Goal: Contribute content: Add original content to the website for others to see

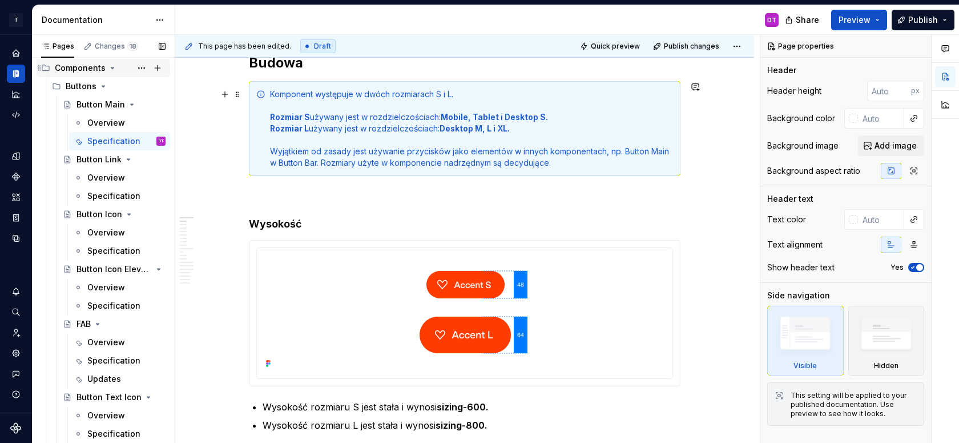
scroll to position [463, 0]
click at [15, 53] on icon "Home" at bounding box center [15, 52] width 7 height 7
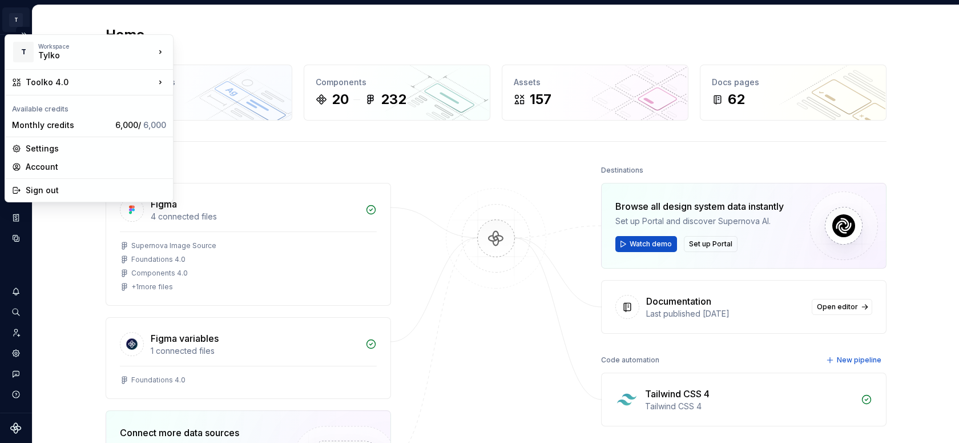
click at [15, 20] on html "T Toolko 4.0 DT Design system data Home Design tokens 315 Components 20 232 Ass…" at bounding box center [479, 221] width 959 height 443
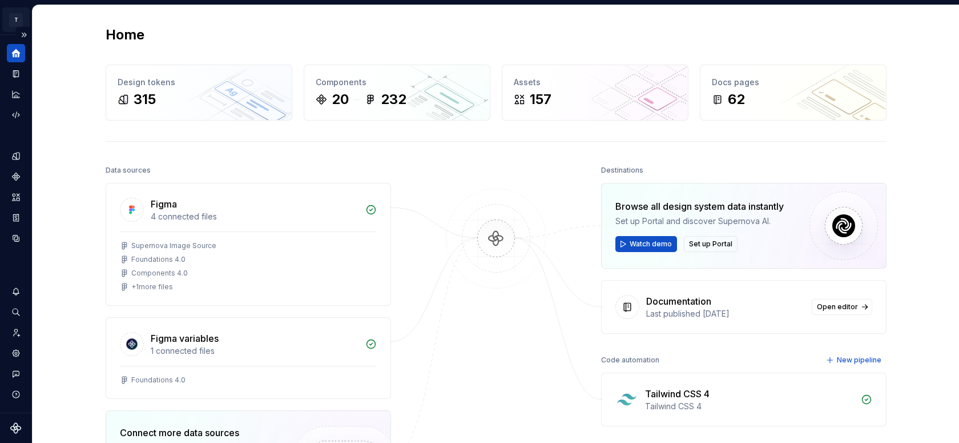
click at [15, 20] on html "T Toolko 4.0 DT Design system data Home Design tokens 315 Components 20 232 Ass…" at bounding box center [479, 221] width 959 height 443
click at [13, 331] on icon "Invite team" at bounding box center [16, 332] width 10 height 10
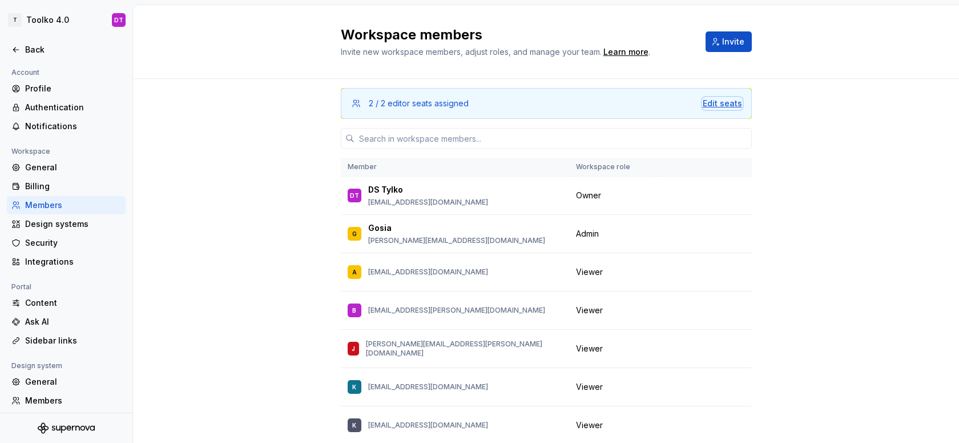
click at [720, 102] on div "Edit seats" at bounding box center [722, 103] width 39 height 11
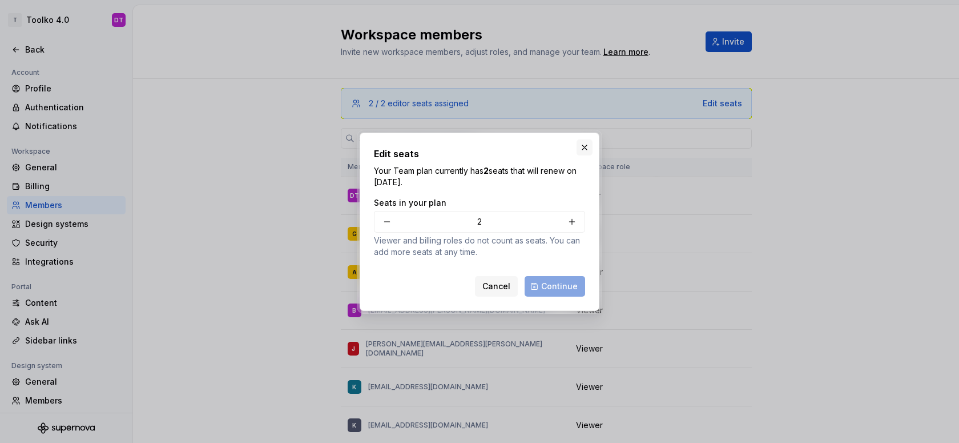
click at [586, 144] on button "button" at bounding box center [585, 147] width 16 height 16
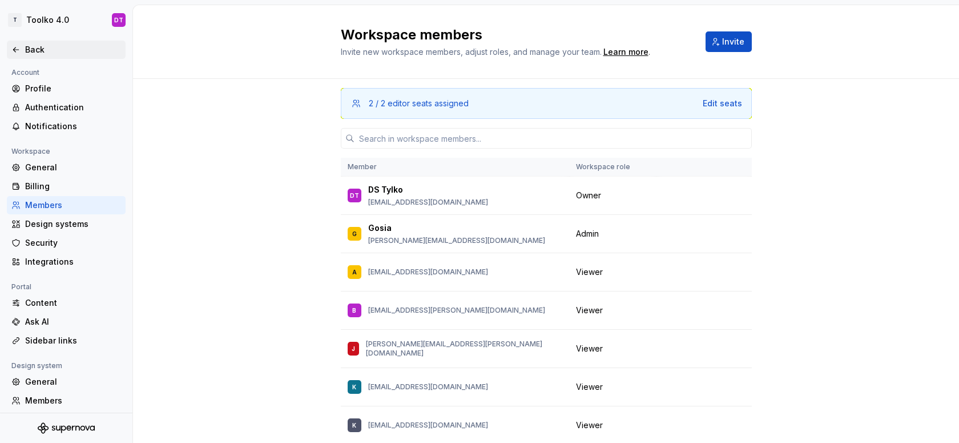
click at [15, 48] on icon at bounding box center [15, 49] width 5 height 5
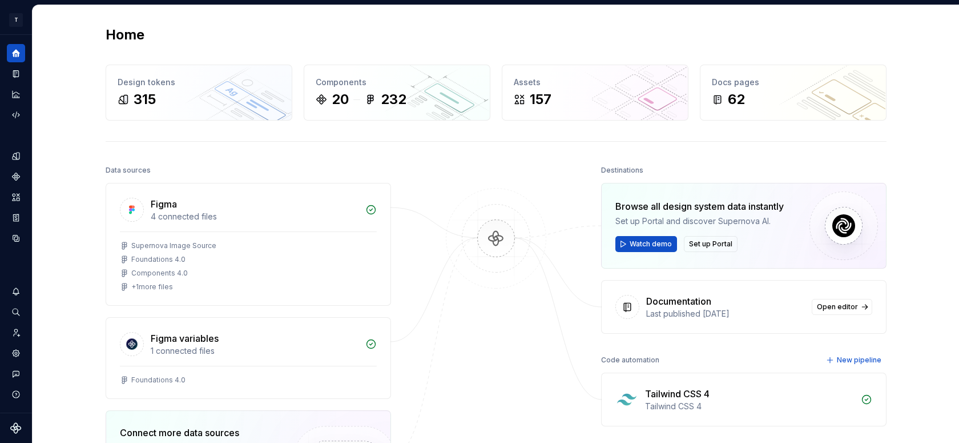
click at [461, 368] on div at bounding box center [496, 361] width 114 height 399
click at [17, 75] on icon "Documentation" at bounding box center [17, 74] width 5 height 6
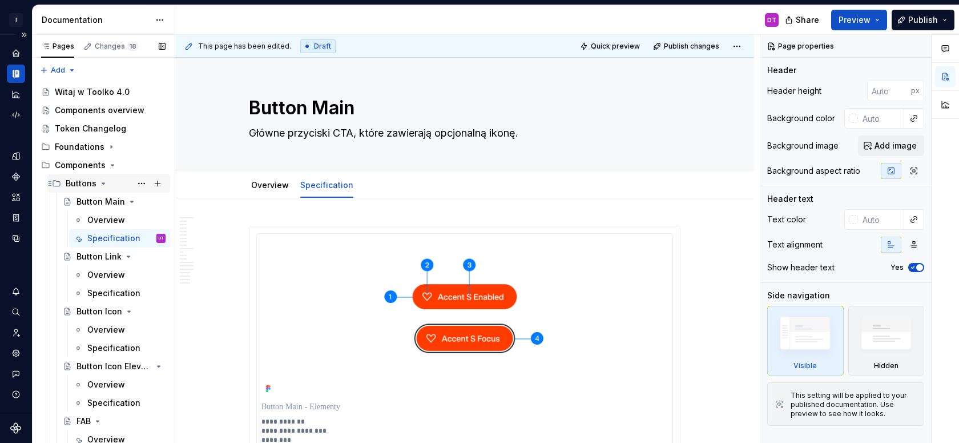
click at [102, 183] on icon "Page tree" at bounding box center [103, 183] width 3 height 1
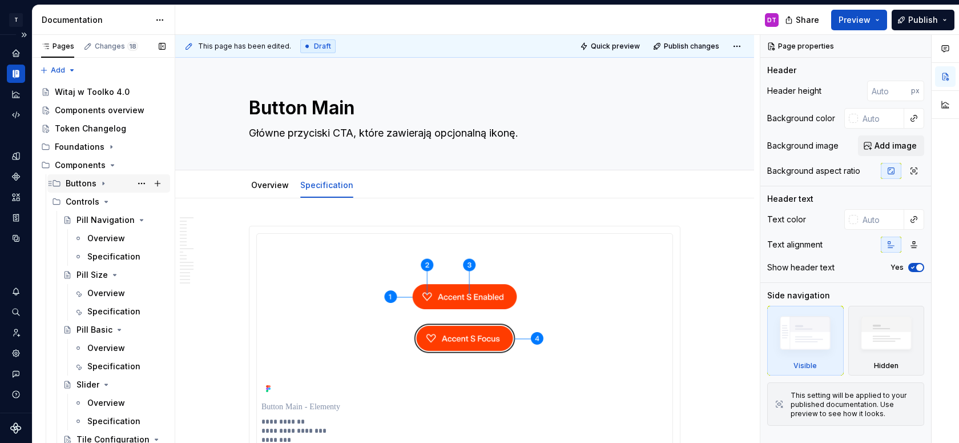
click at [103, 183] on icon "Page tree" at bounding box center [103, 183] width 1 height 3
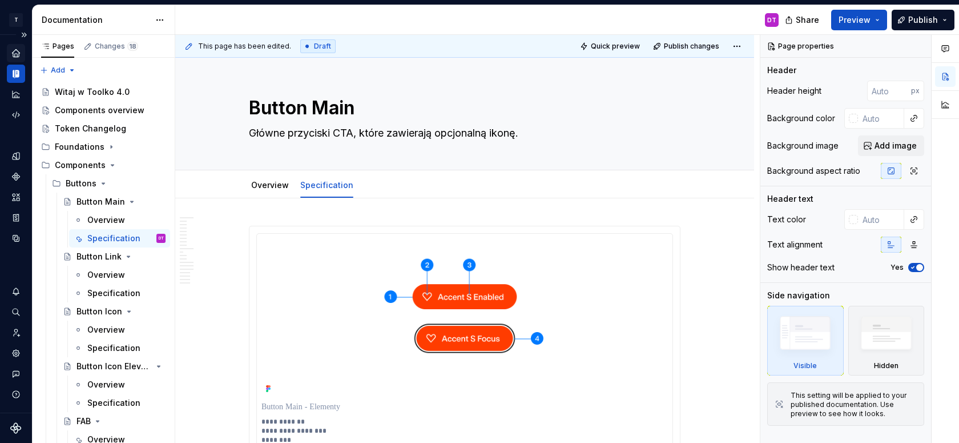
click at [11, 55] on icon "Home" at bounding box center [16, 53] width 10 height 10
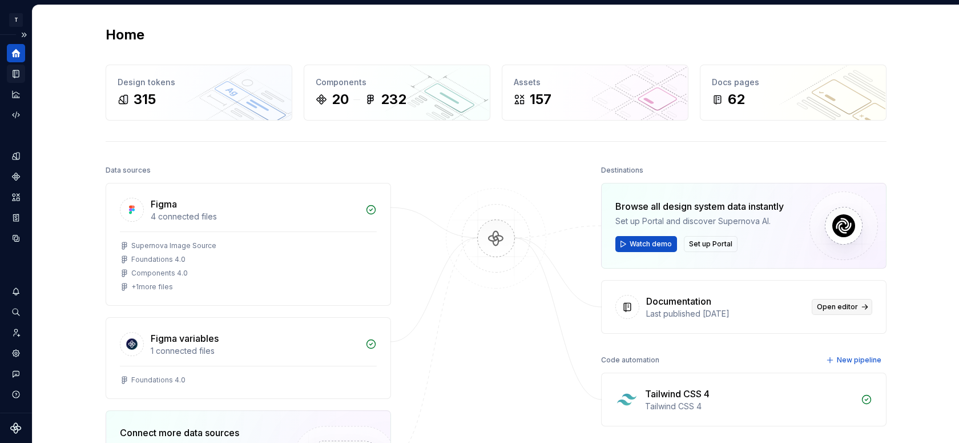
click at [832, 313] on link "Open editor" at bounding box center [842, 307] width 61 height 16
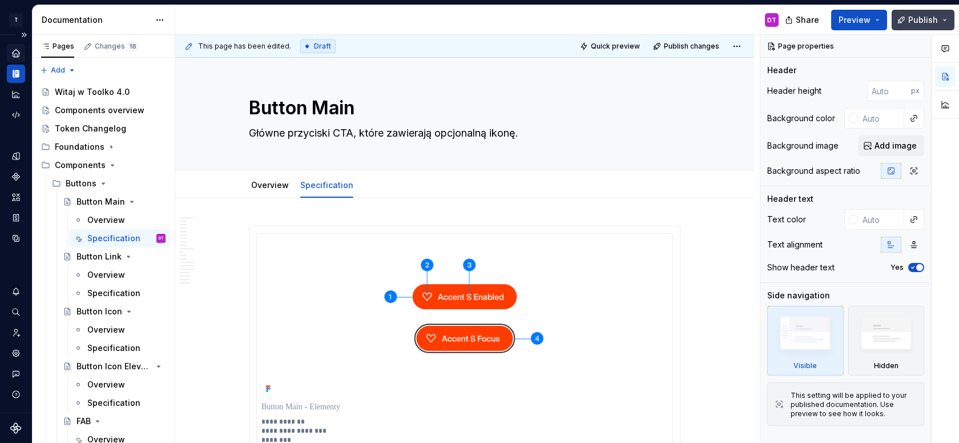
click at [932, 22] on span "Publish" at bounding box center [923, 19] width 30 height 11
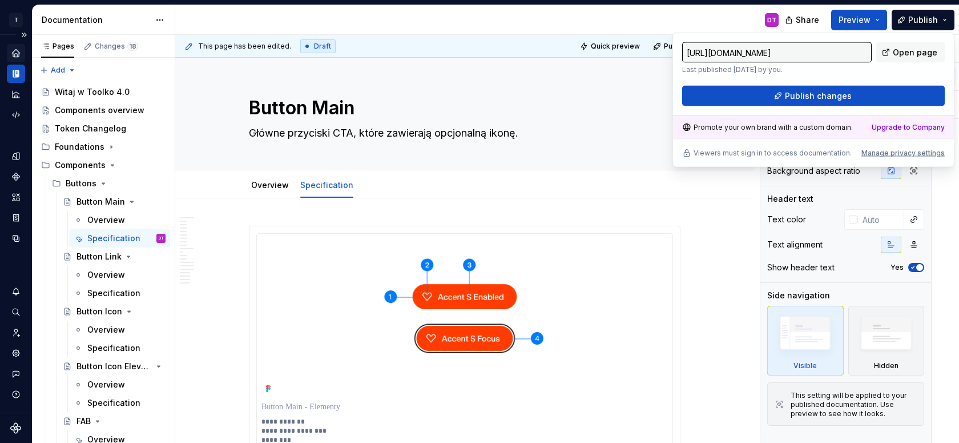
click at [670, 21] on div "DT" at bounding box center [481, 20] width 613 height 30
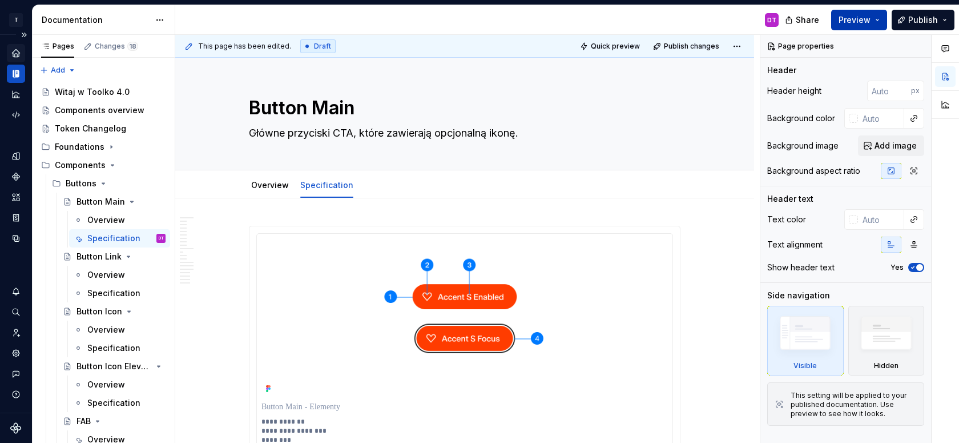
click at [869, 15] on span "Preview" at bounding box center [855, 19] width 32 height 11
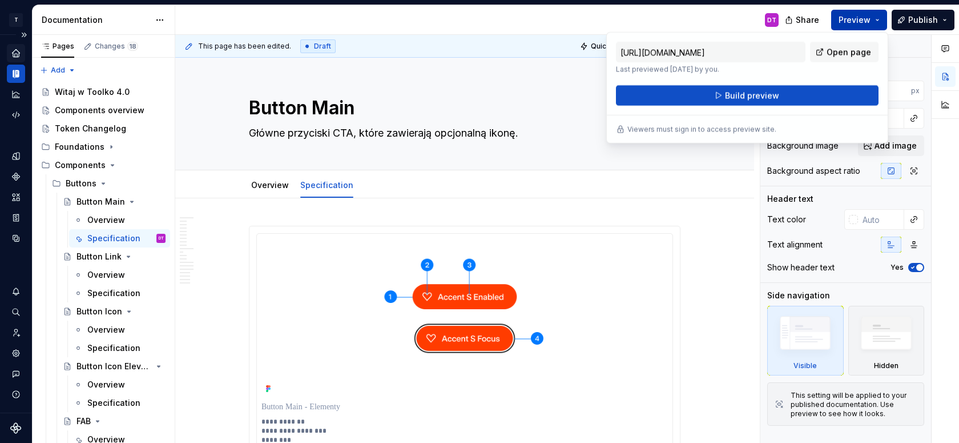
click at [869, 15] on span "Preview" at bounding box center [855, 19] width 32 height 11
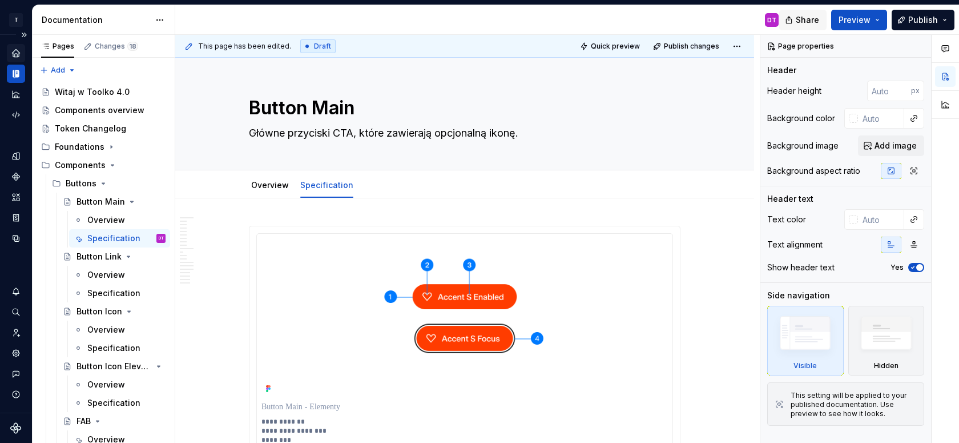
click at [795, 22] on button "Share" at bounding box center [802, 20] width 47 height 21
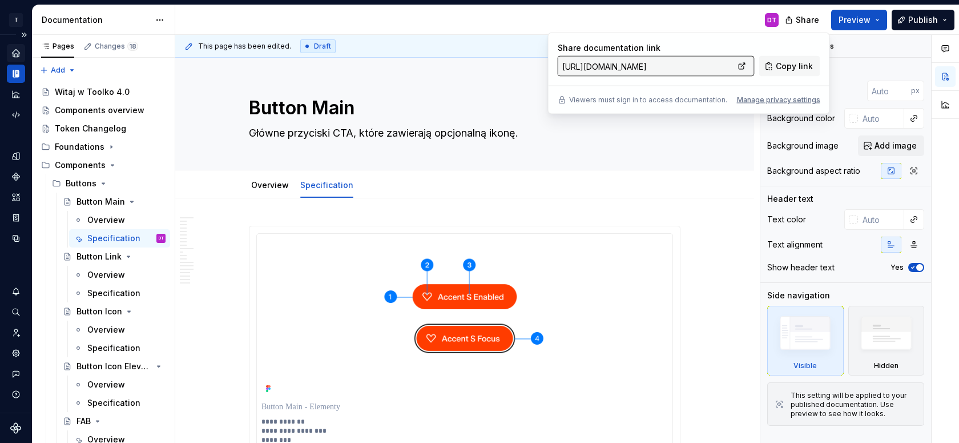
click at [649, 65] on input "[URL][DOMAIN_NAME]" at bounding box center [646, 66] width 176 height 21
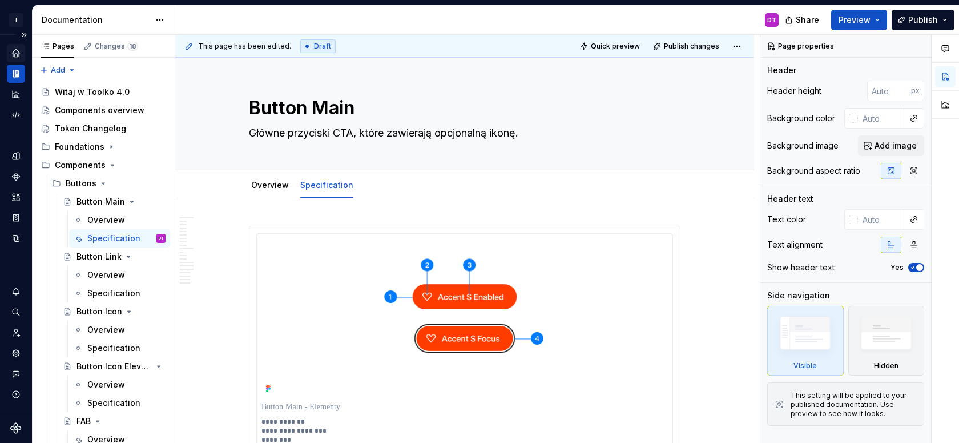
click at [476, 14] on div "DT" at bounding box center [481, 20] width 613 height 30
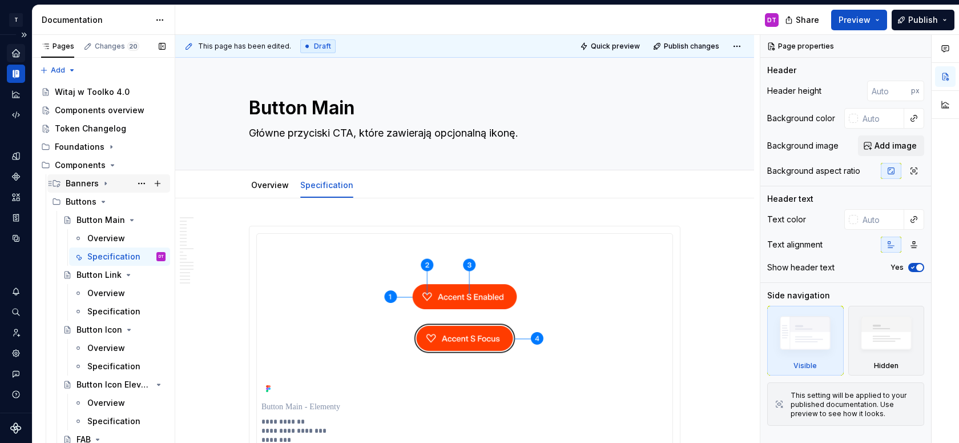
click at [104, 185] on icon "Page tree" at bounding box center [105, 183] width 9 height 9
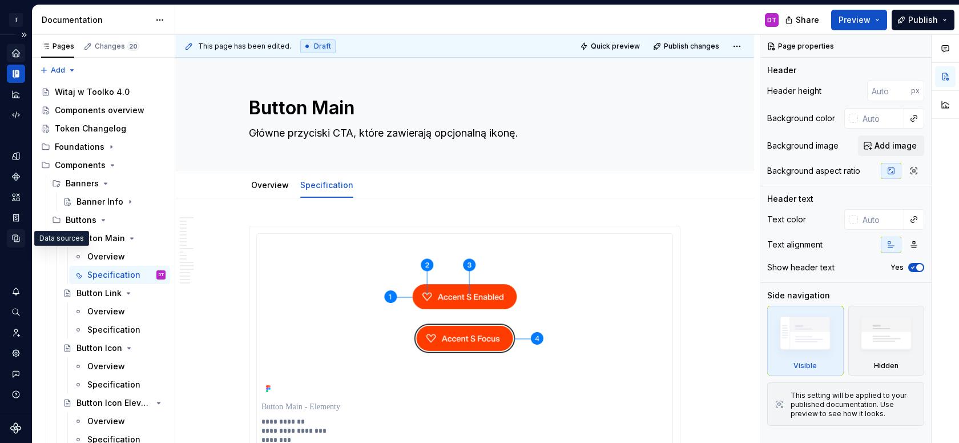
click at [15, 240] on icon "Data sources" at bounding box center [16, 238] width 7 height 7
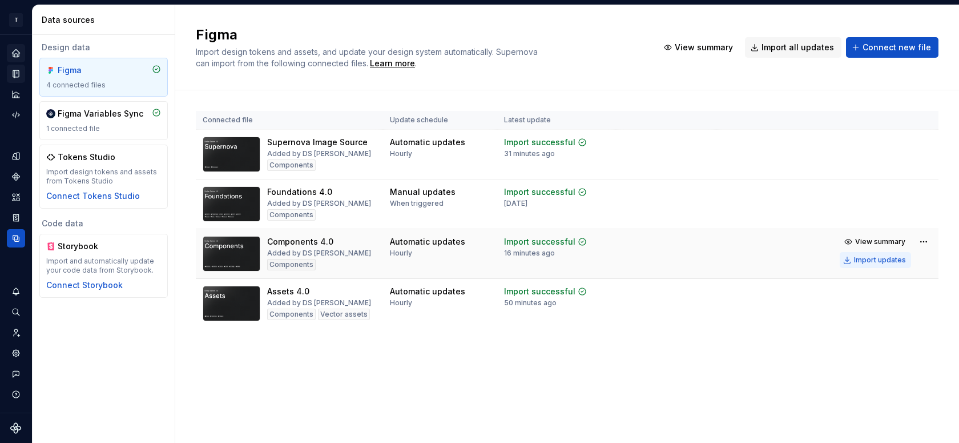
click at [866, 262] on div "Import updates" at bounding box center [880, 259] width 52 height 9
click at [866, 261] on div "Import updates" at bounding box center [880, 259] width 52 height 9
click at [17, 178] on icon "Components" at bounding box center [16, 176] width 8 height 8
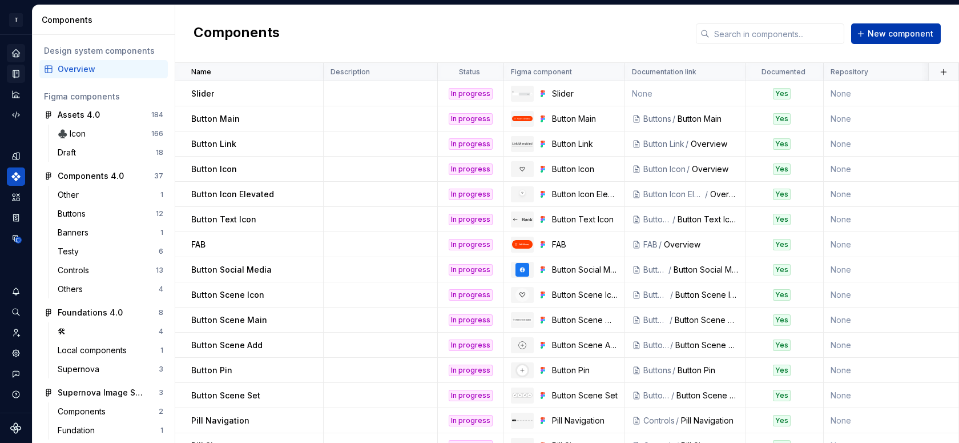
click at [870, 32] on button "New component" at bounding box center [896, 33] width 90 height 21
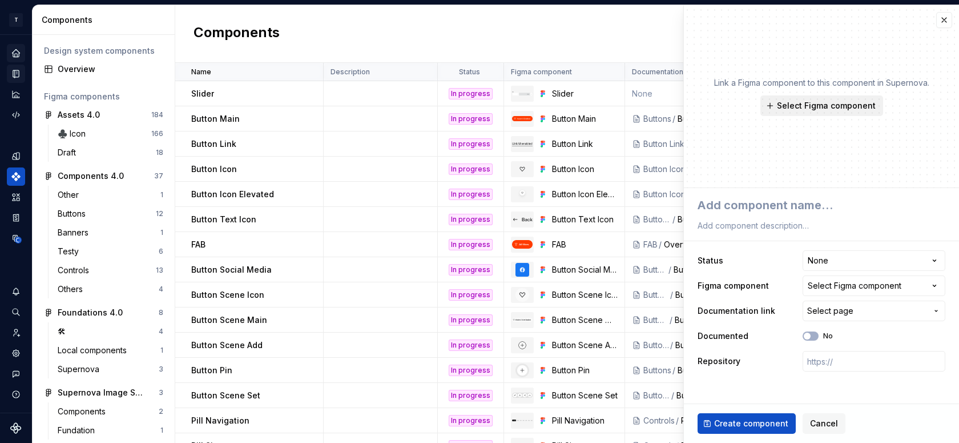
click at [832, 103] on span "Select Figma component" at bounding box center [826, 105] width 99 height 11
type textarea "*"
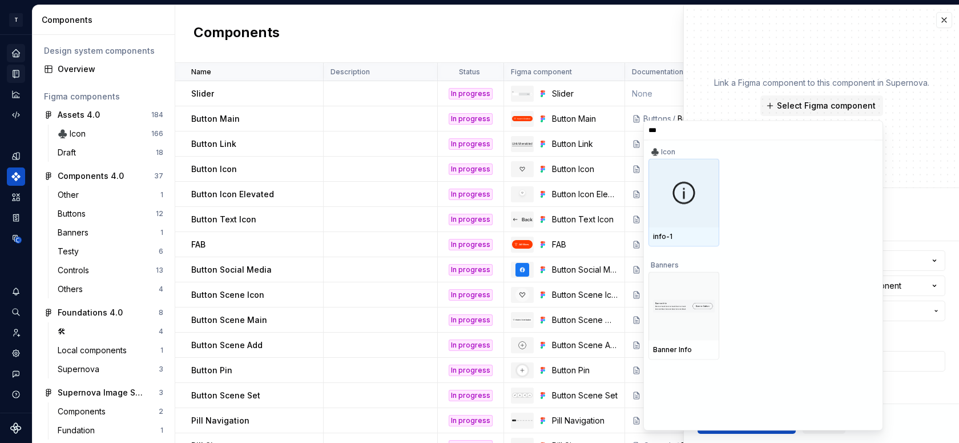
type input "****"
type textarea "*"
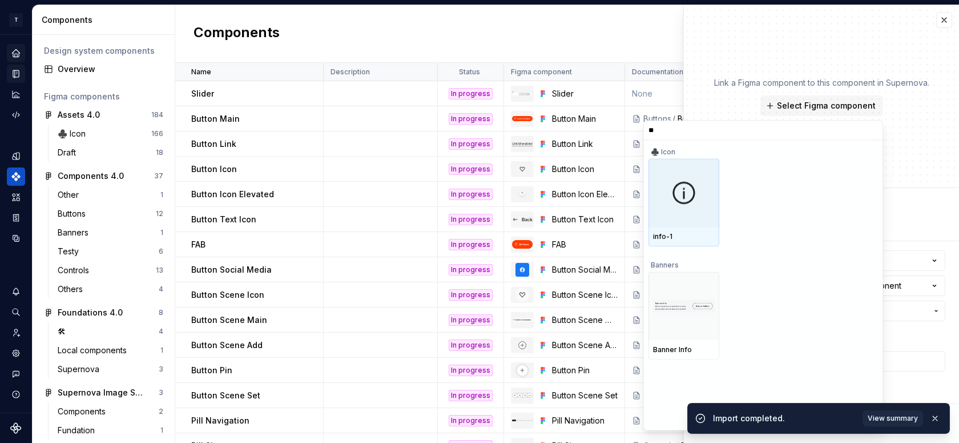
type input "*"
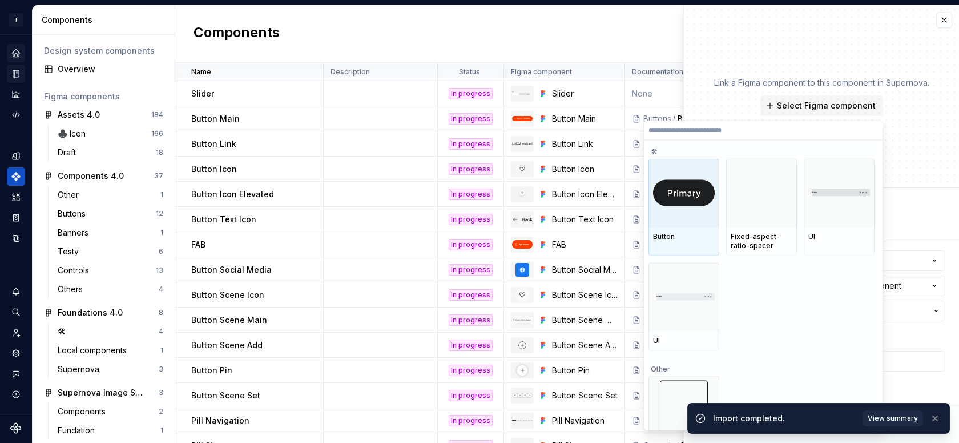
click at [867, 30] on div "Link a Figma component to this component in Supernova. Select Figma component" at bounding box center [821, 96] width 275 height 183
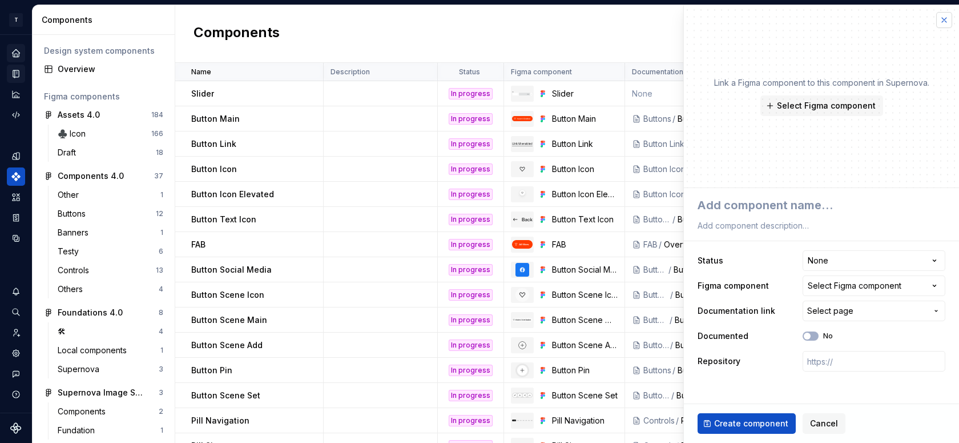
click at [943, 17] on button "button" at bounding box center [944, 20] width 16 height 16
click at [943, 17] on div "Components New component" at bounding box center [567, 34] width 784 height 58
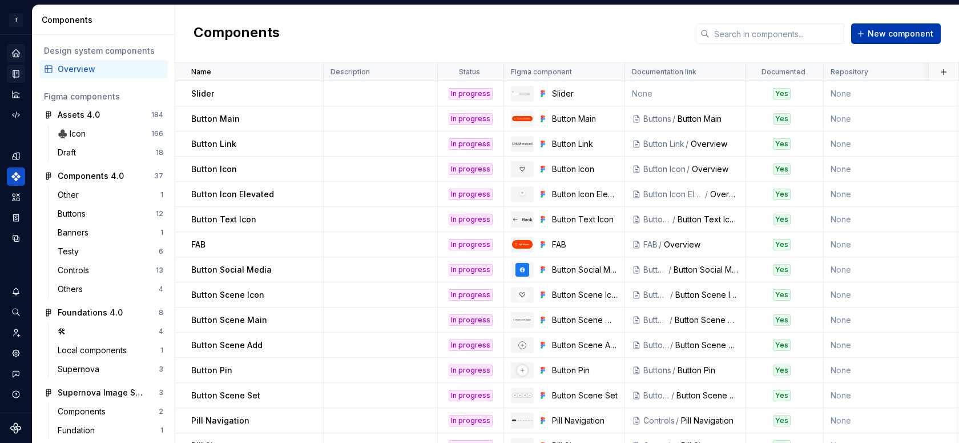
click at [901, 35] on span "New component" at bounding box center [901, 33] width 66 height 11
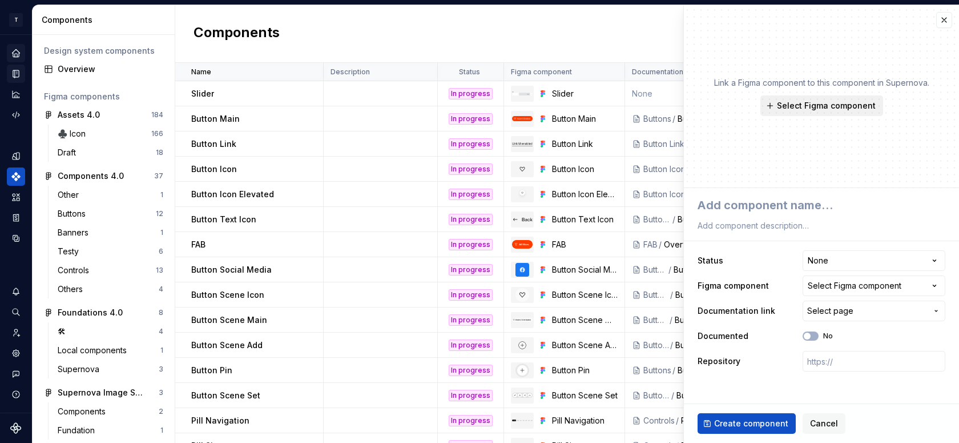
click at [797, 103] on span "Select Figma component" at bounding box center [826, 105] width 99 height 11
type textarea "*"
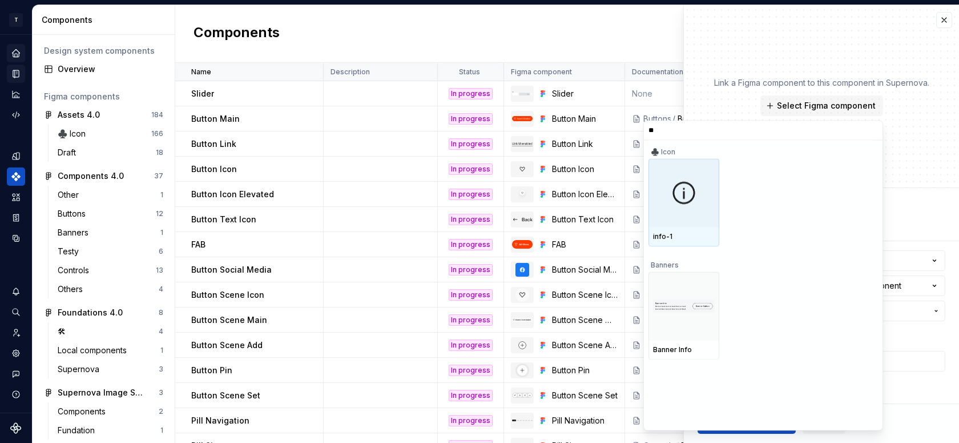
type input "*"
type input "******"
type textarea "*"
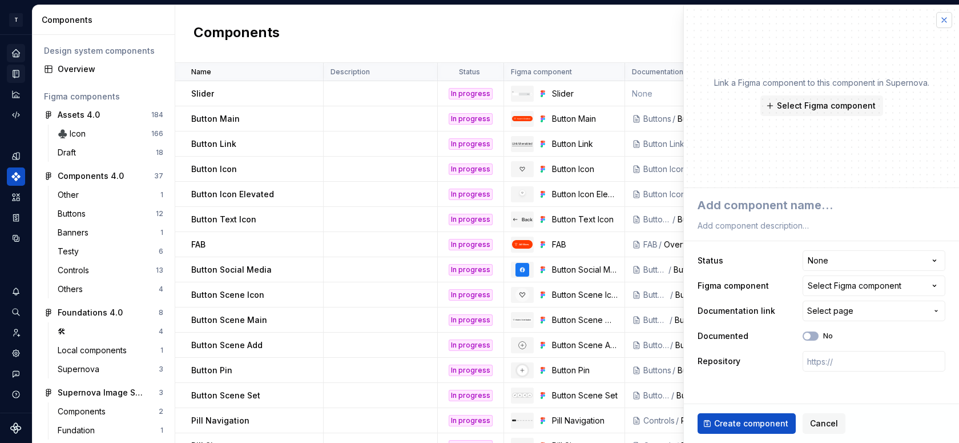
click at [942, 23] on button "button" at bounding box center [944, 20] width 16 height 16
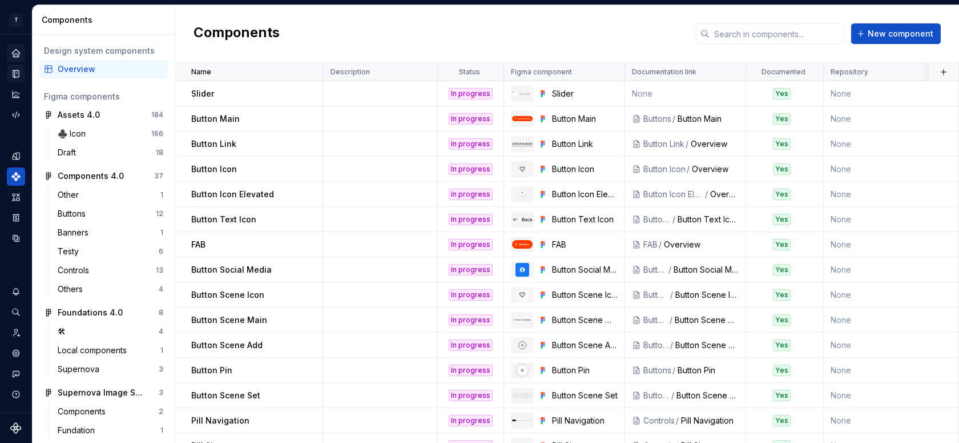
click at [942, 23] on div "Components New component" at bounding box center [567, 34] width 784 height 58
click at [755, 30] on input "text" at bounding box center [777, 33] width 135 height 21
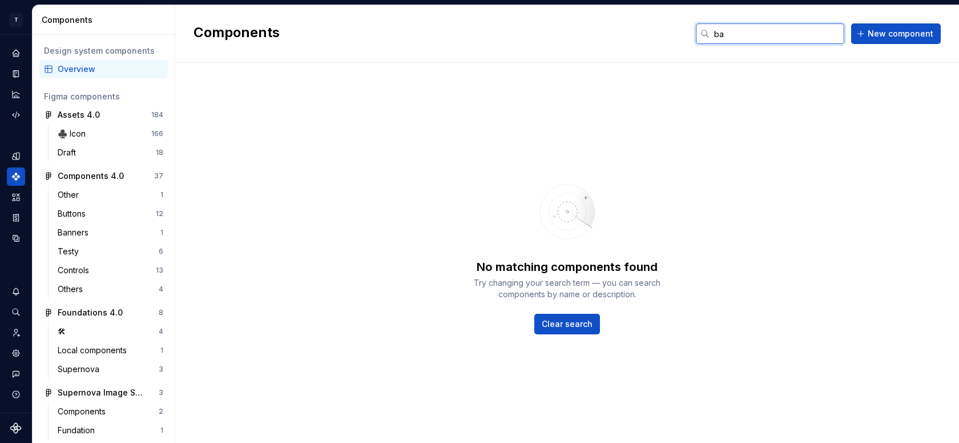
type input "b"
